Goal: Find specific page/section: Find specific page/section

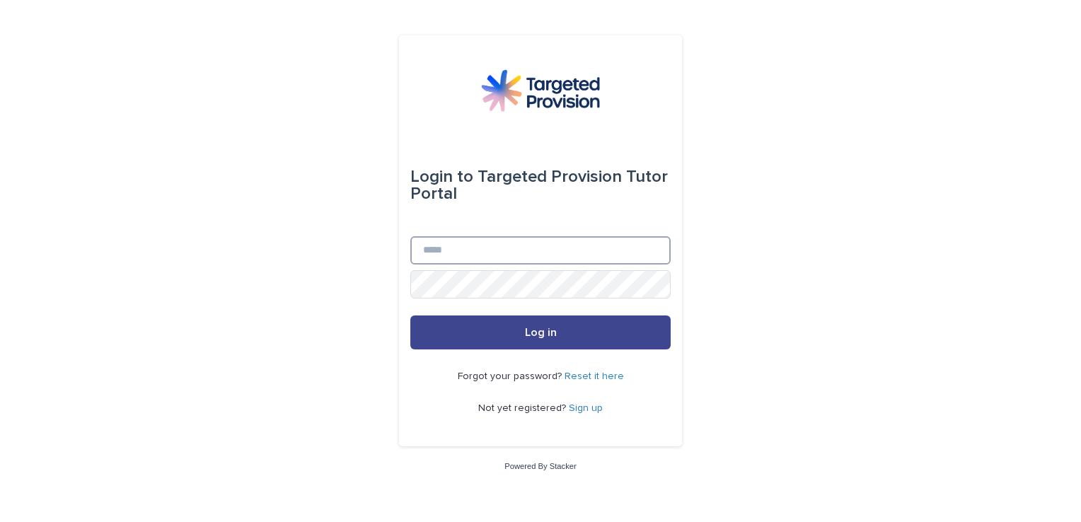
type input "**********"
click at [596, 326] on button "Log in" at bounding box center [540, 332] width 260 height 34
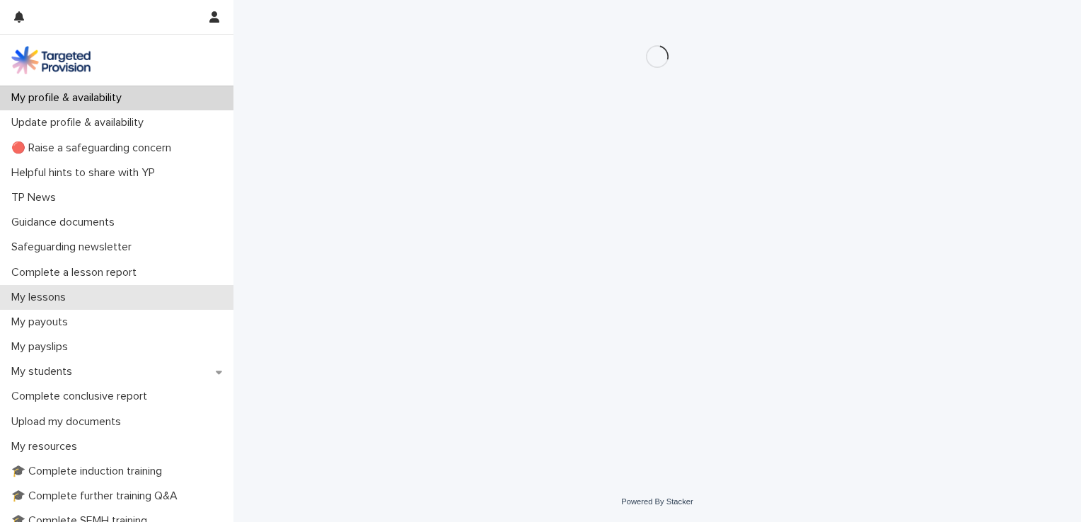
click at [58, 298] on p "My lessons" at bounding box center [41, 297] width 71 height 13
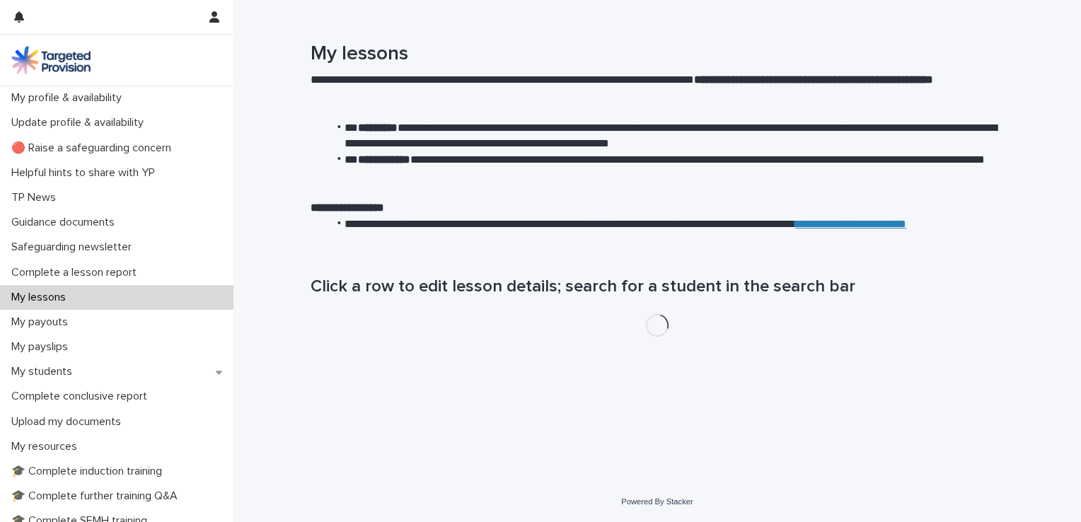
click at [58, 298] on p "My lessons" at bounding box center [41, 297] width 71 height 13
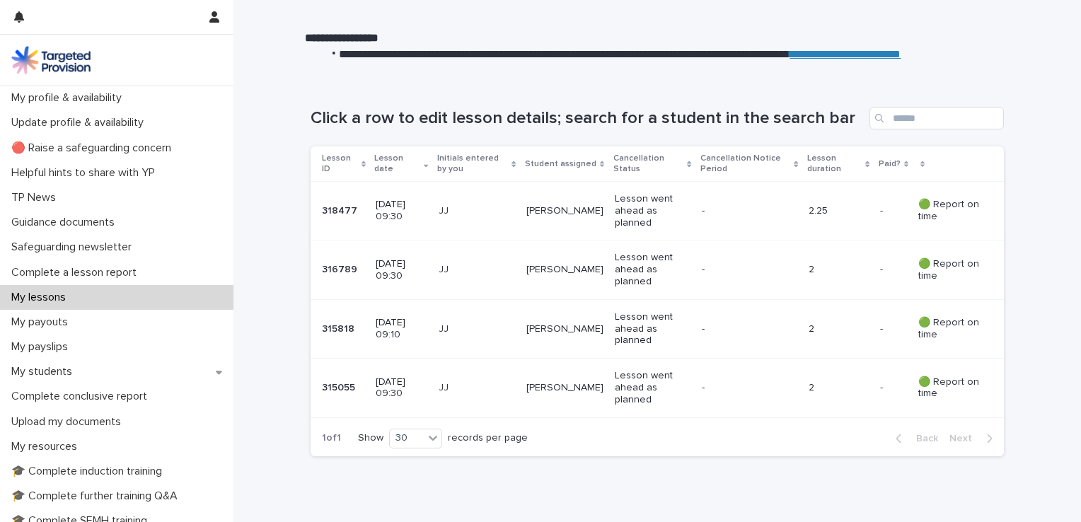
scroll to position [225, 0]
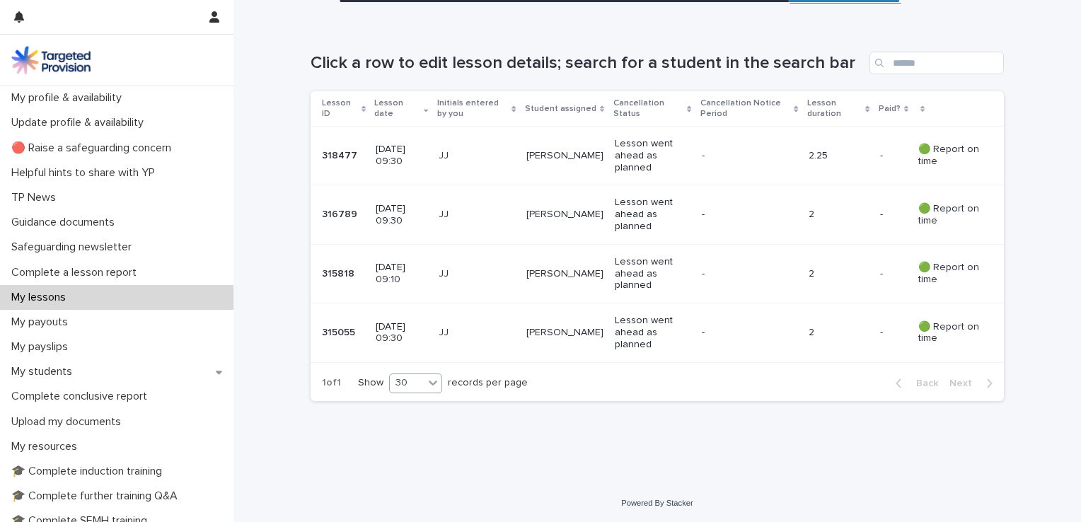
click at [430, 379] on icon at bounding box center [433, 383] width 14 height 14
drag, startPoint x: 419, startPoint y: 409, endPoint x: 413, endPoint y: 437, distance: 29.0
click at [413, 437] on div "30" at bounding box center [411, 434] width 52 height 17
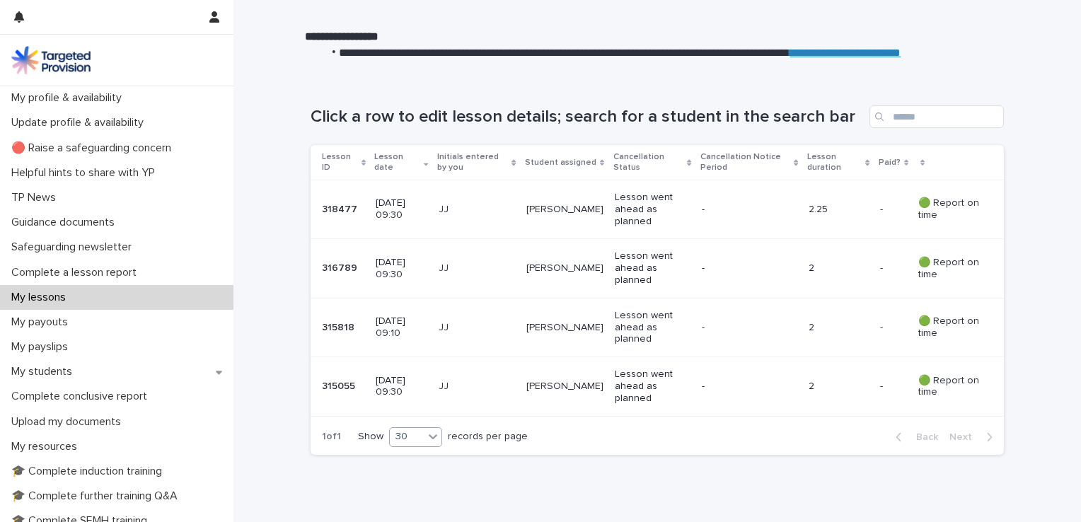
scroll to position [168, 0]
